Goal: Task Accomplishment & Management: Manage account settings

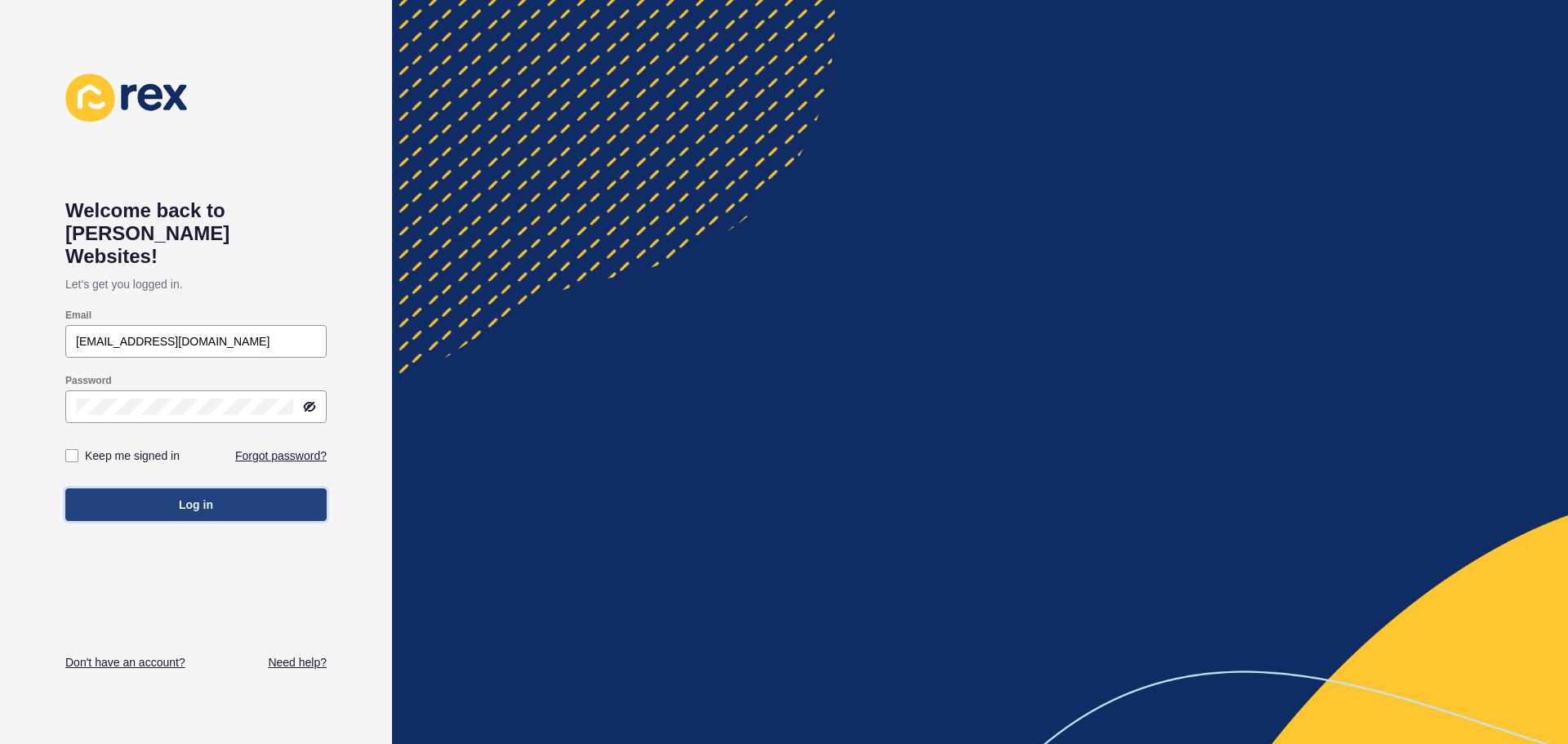
click at [226, 488] on button "Log in" at bounding box center [195, 504] width 261 height 33
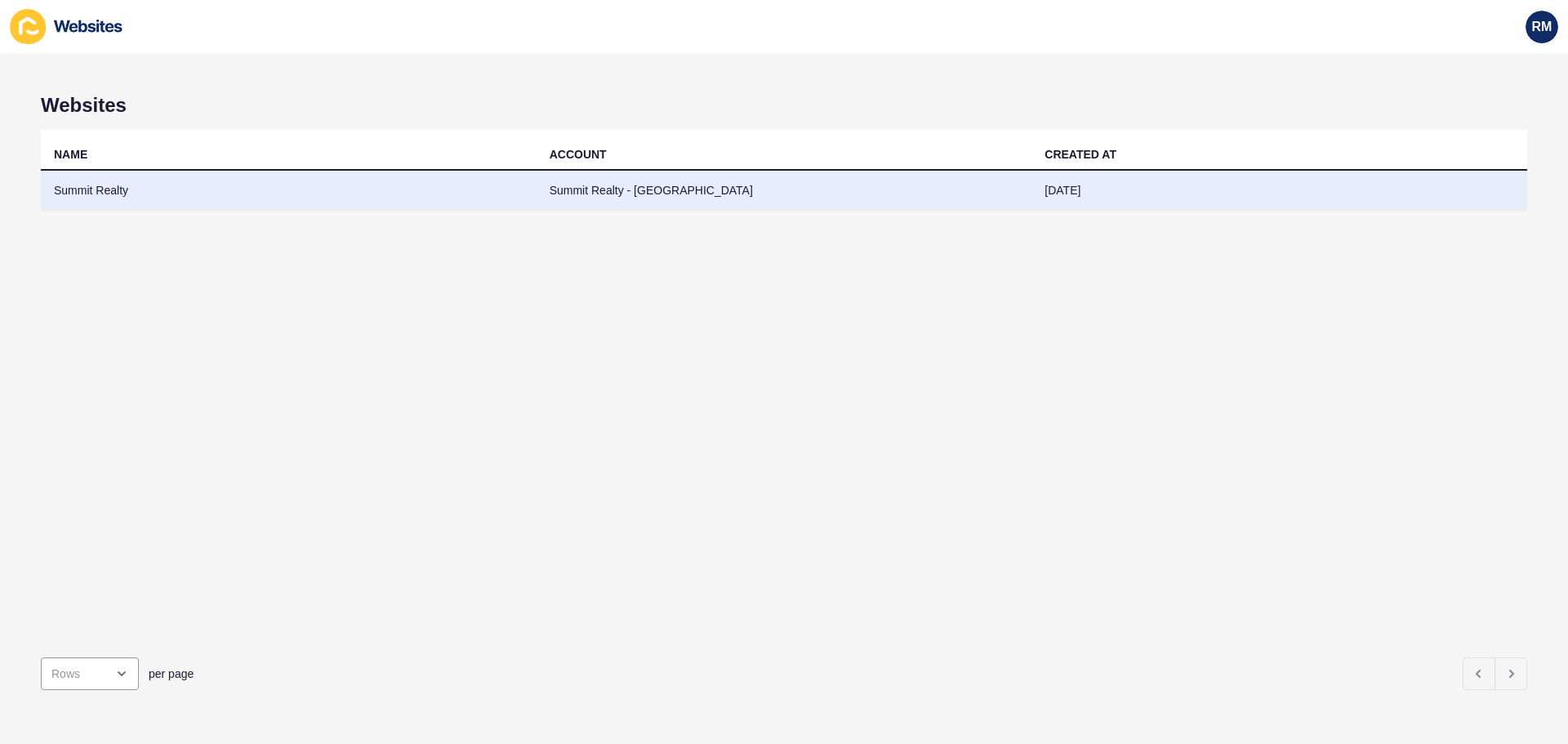
click at [474, 187] on td "Summit Realty" at bounding box center [288, 190] width 495 height 40
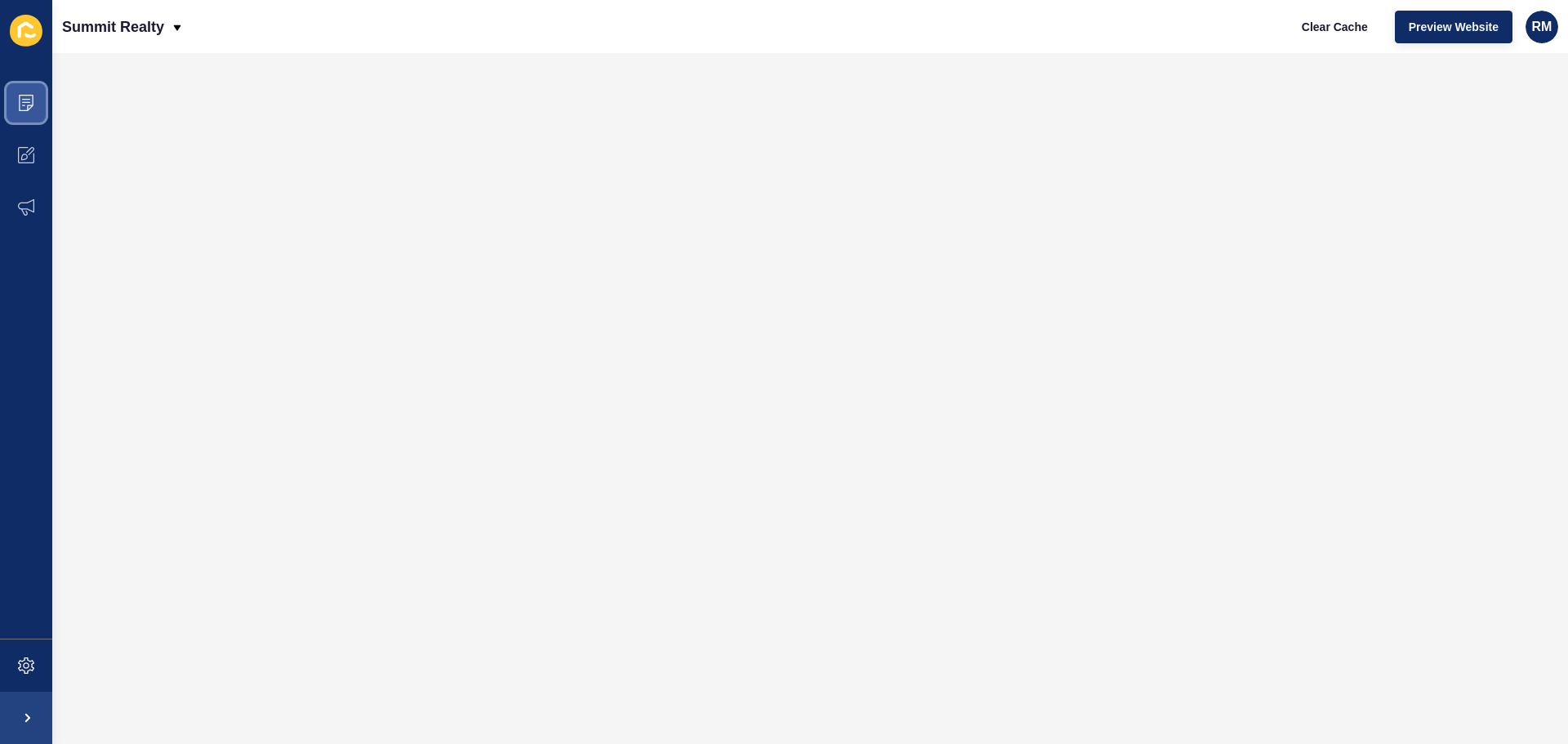
click at [32, 109] on icon at bounding box center [25, 102] width 16 height 16
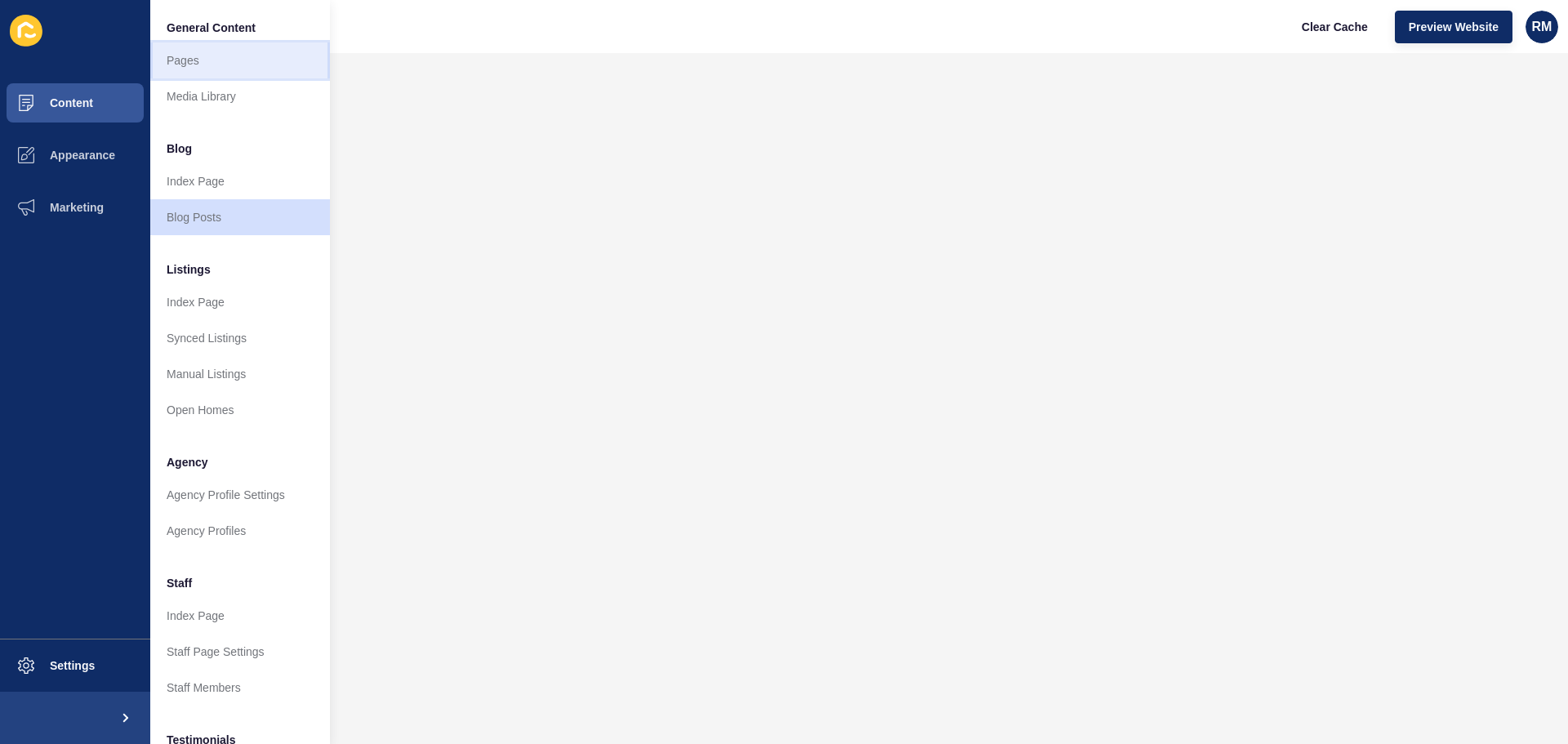
click at [191, 64] on link "Pages" at bounding box center [240, 60] width 179 height 36
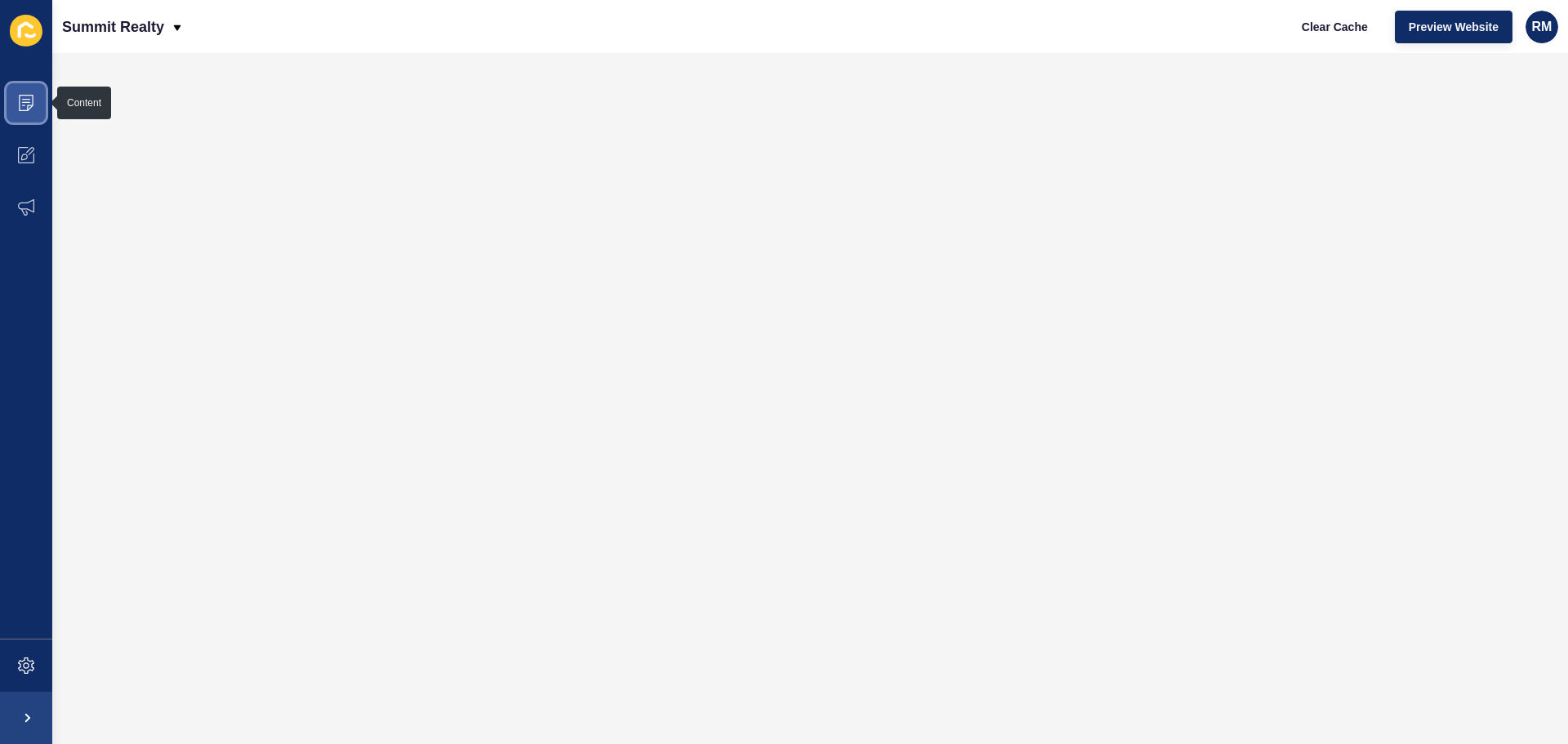
drag, startPoint x: 25, startPoint y: 105, endPoint x: 33, endPoint y: 97, distance: 11.3
click at [33, 97] on icon at bounding box center [26, 102] width 15 height 16
click at [1541, 23] on span "RM" at bounding box center [1543, 26] width 21 height 16
click at [1468, 147] on link "Logout" at bounding box center [1482, 137] width 120 height 36
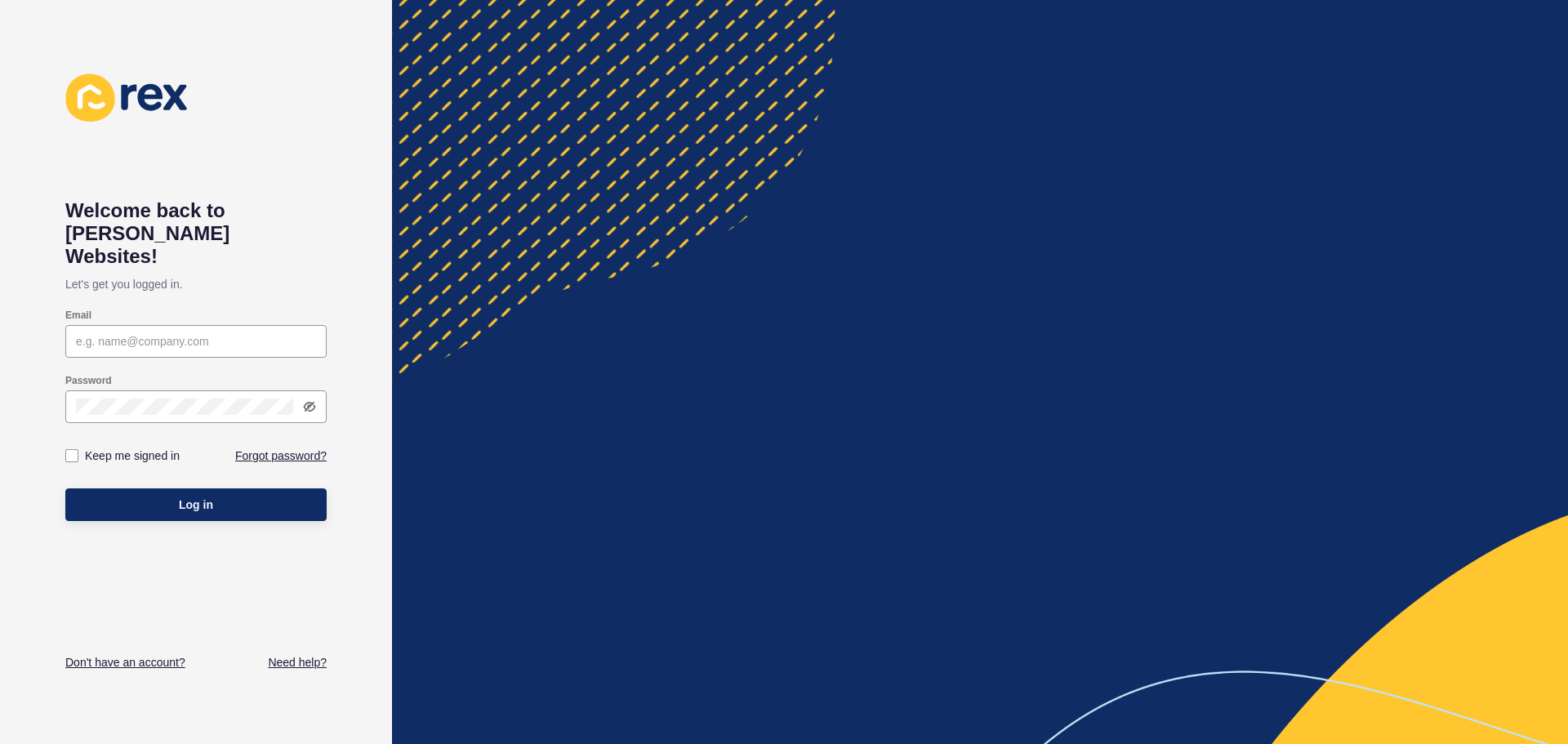
type input "[EMAIL_ADDRESS][DOMAIN_NAME]"
